Goal: Find specific page/section: Find specific page/section

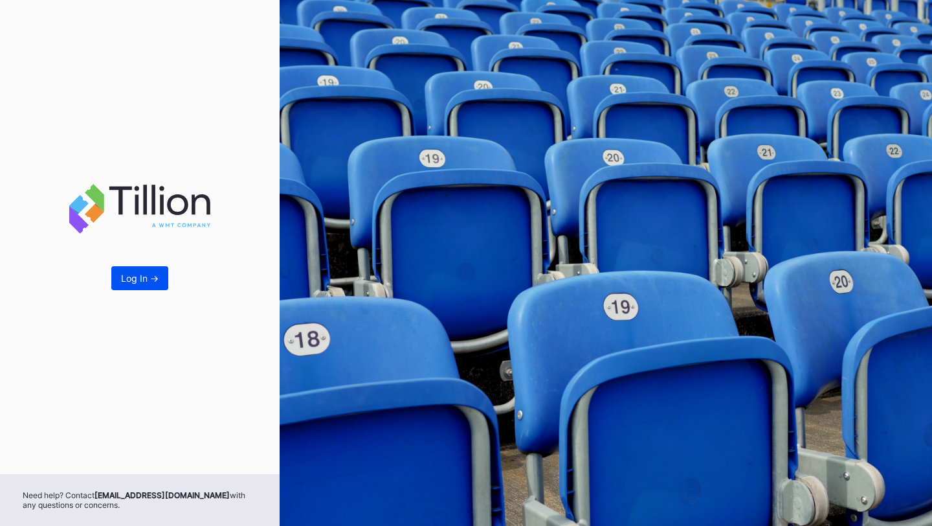
click at [127, 276] on div "Log In ->" at bounding box center [140, 278] width 38 height 11
click at [137, 273] on div "Log In ->" at bounding box center [140, 278] width 38 height 11
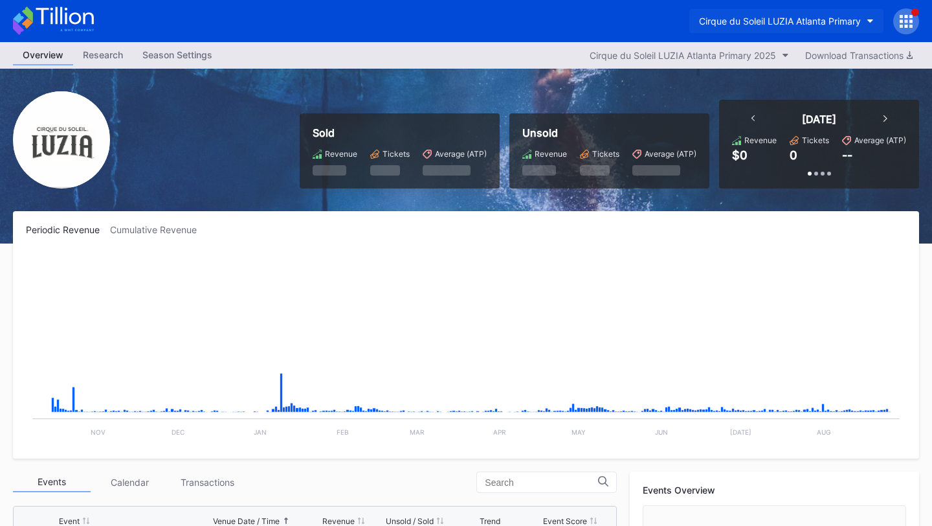
click at [808, 16] on div "Cirque du Soleil LUZIA Atlanta Primary" at bounding box center [780, 21] width 162 height 11
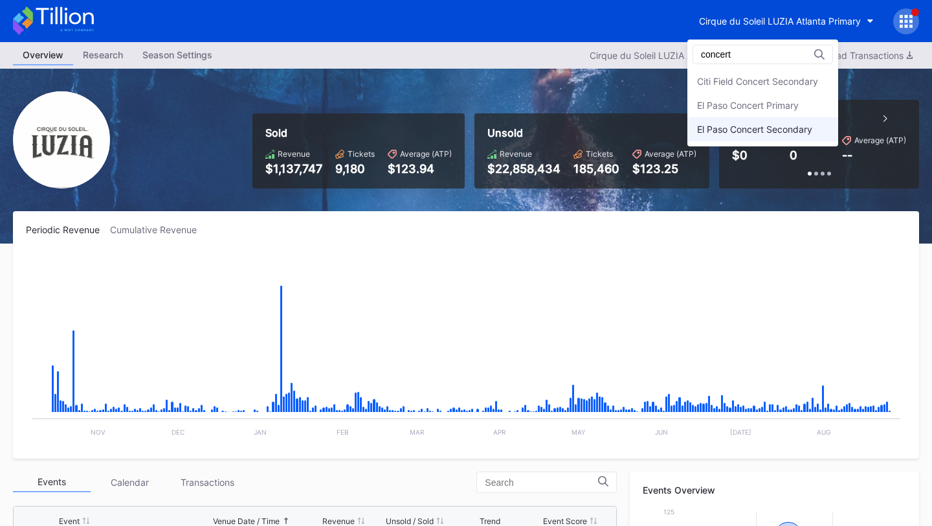
type input "concert"
click at [791, 133] on div "El Paso Concert Secondary" at bounding box center [754, 129] width 115 height 11
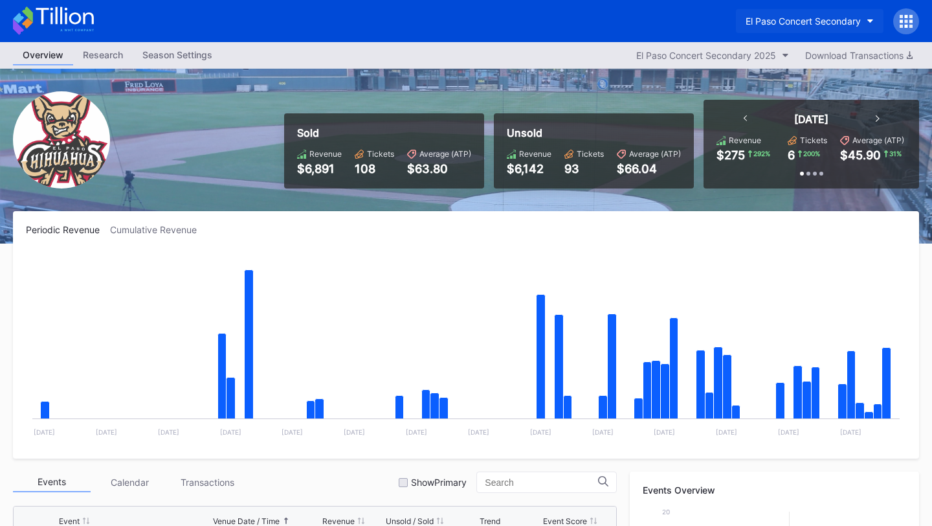
click at [821, 22] on div "El Paso Concert Secondary" at bounding box center [803, 21] width 115 height 11
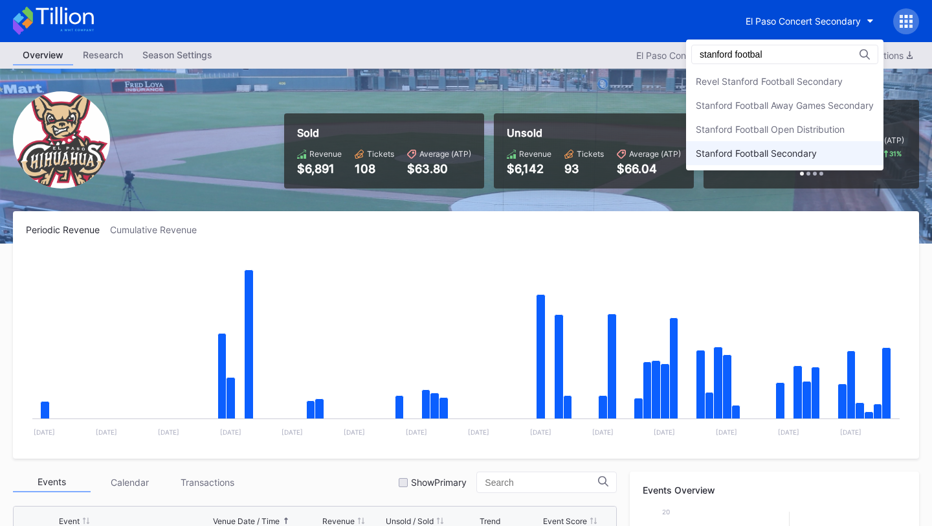
type input "stanford footbal"
click at [791, 150] on div "Stanford Football Secondary" at bounding box center [756, 153] width 121 height 11
